Goal: Task Accomplishment & Management: Use online tool/utility

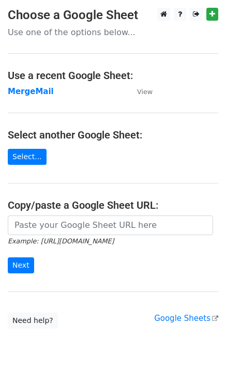
click at [29, 90] on strong "MergeMail" at bounding box center [31, 91] width 46 height 9
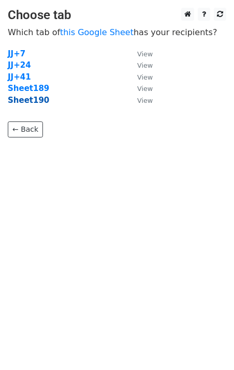
click at [32, 102] on strong "Sheet190" at bounding box center [28, 100] width 41 height 9
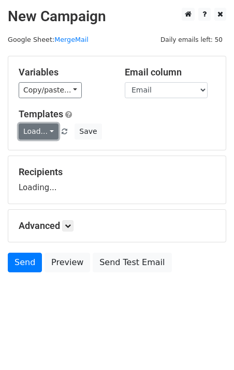
click at [42, 135] on link "Load..." at bounding box center [39, 132] width 40 height 16
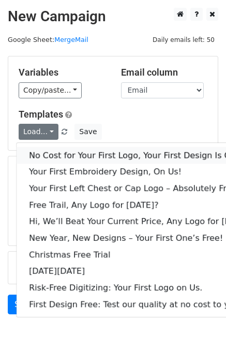
click at [62, 152] on link "No Cost for Your First Logo, Your First Design Is On Us!" at bounding box center [142, 155] width 250 height 17
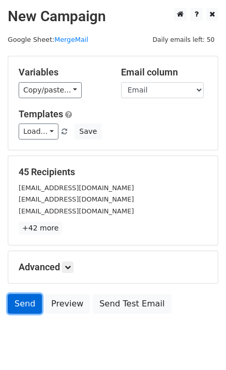
click at [26, 308] on link "Send" at bounding box center [25, 304] width 34 height 20
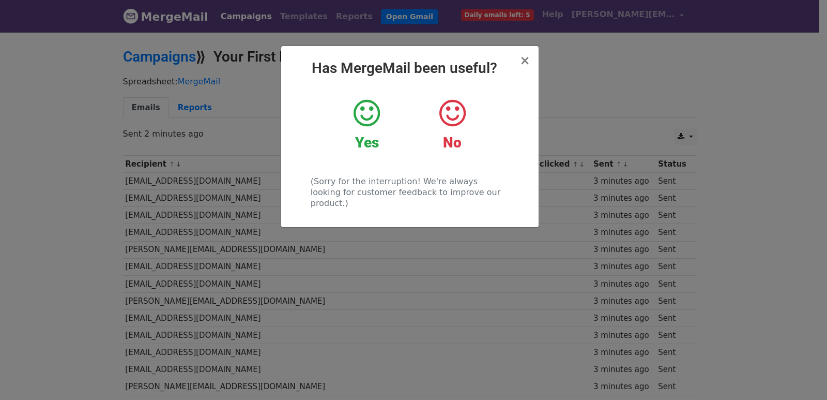
click at [214, 104] on div "× Has MergeMail been useful? Yes No (Sorry for the interruption! We're always l…" at bounding box center [413, 215] width 827 height 369
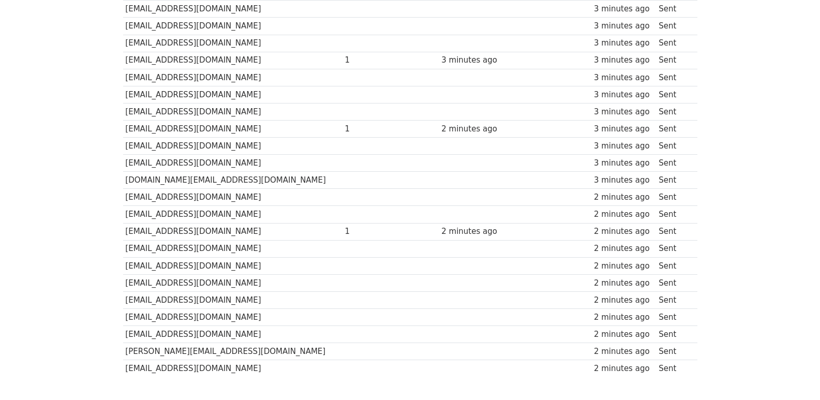
scroll to position [635, 0]
